Goal: Task Accomplishment & Management: Manage account settings

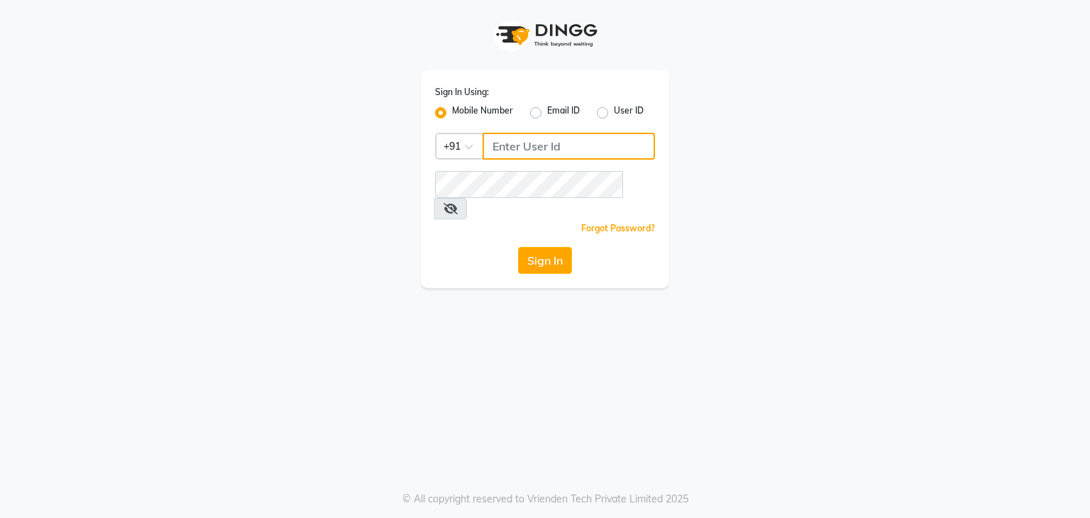
click at [516, 145] on input "Username" at bounding box center [568, 146] width 172 height 27
type input "7889221145"
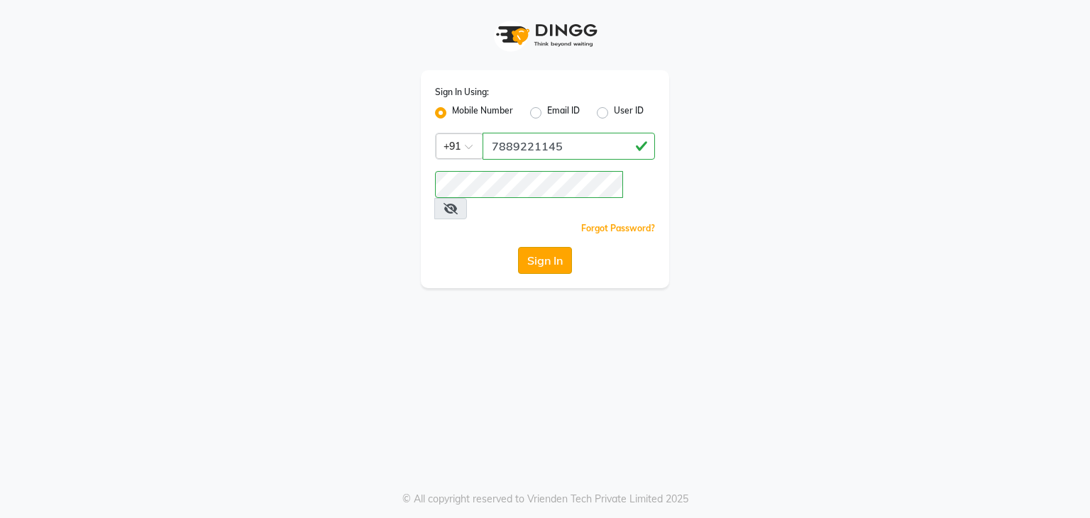
click at [543, 247] on button "Sign In" at bounding box center [545, 260] width 54 height 27
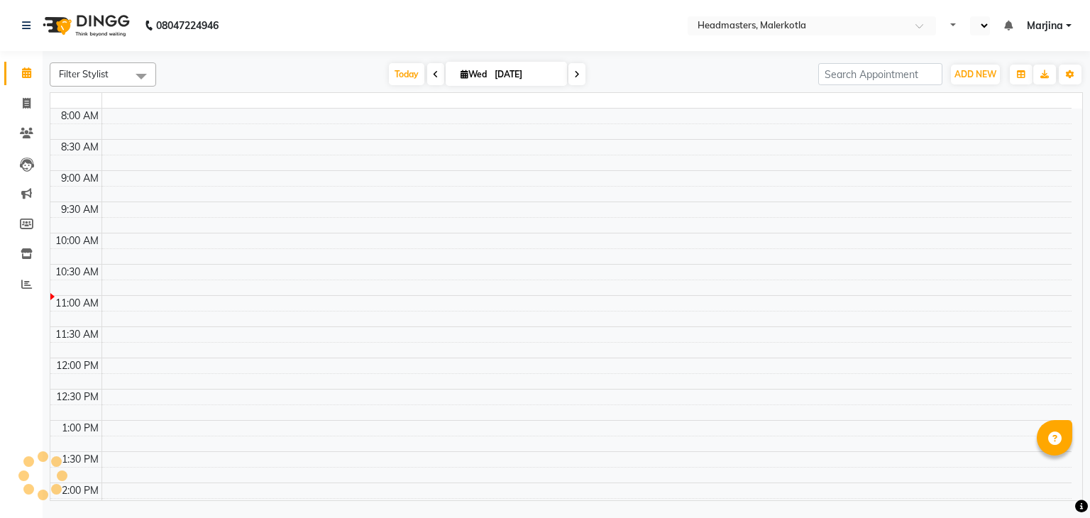
select select "en"
